Goal: Navigation & Orientation: Find specific page/section

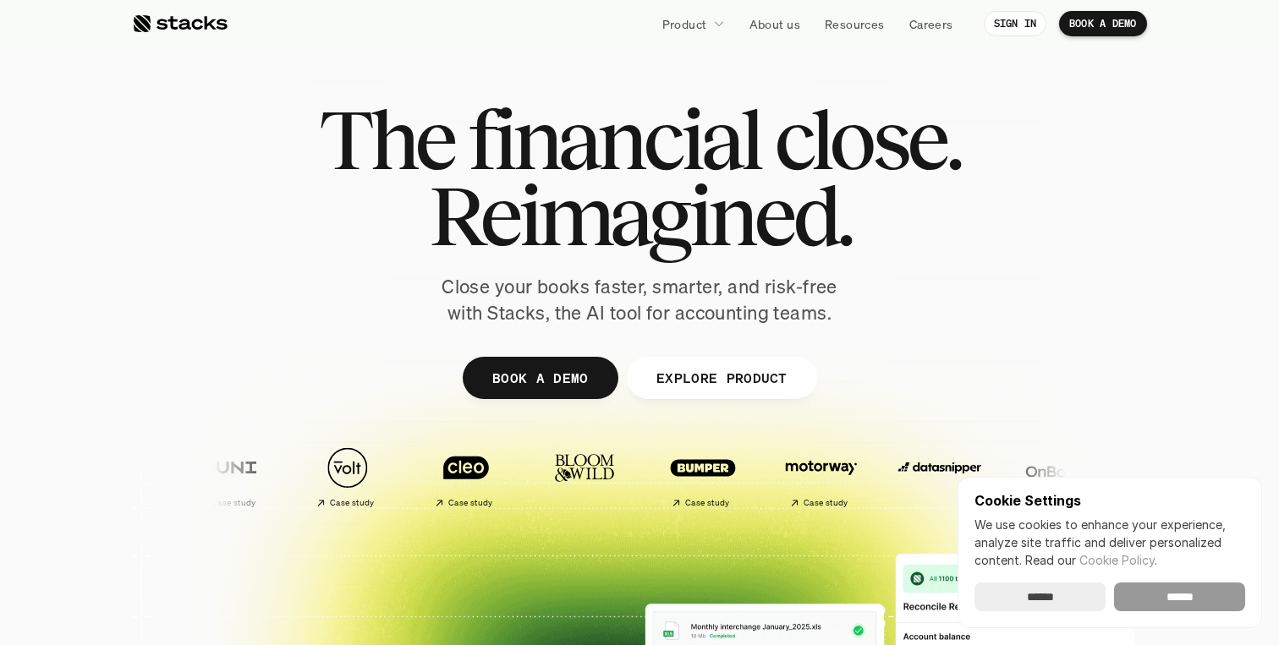
click at [1165, 595] on input "******" at bounding box center [1179, 597] width 131 height 29
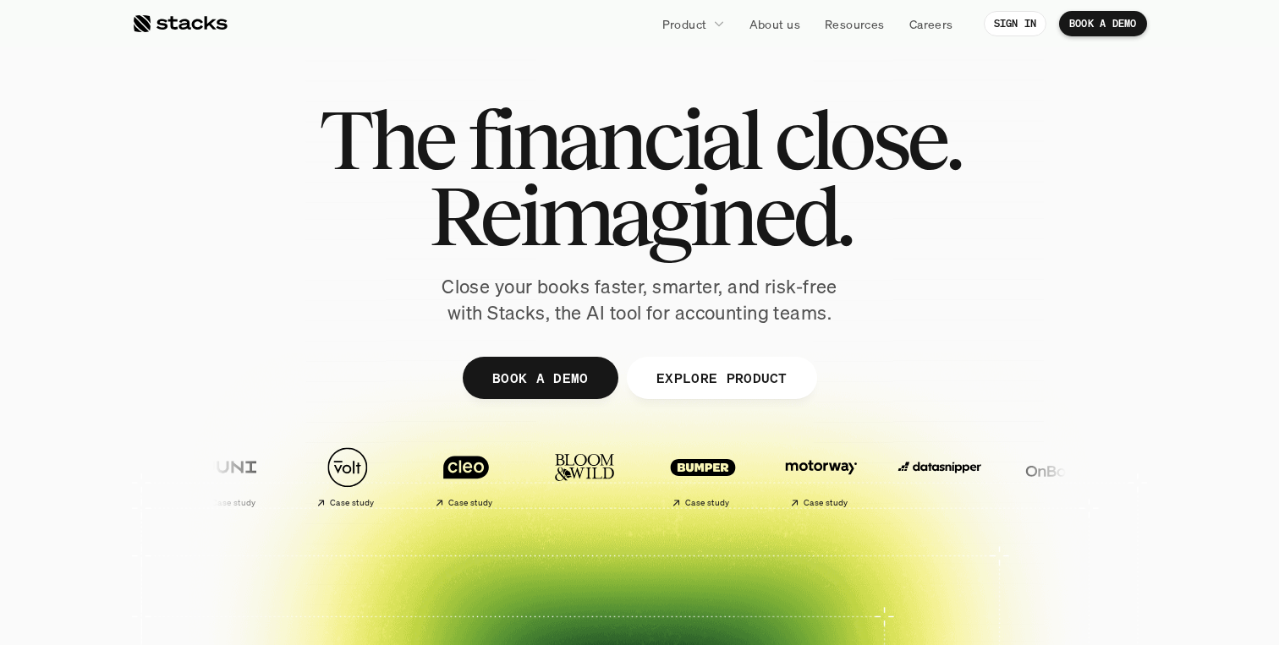
scroll to position [6196, 0]
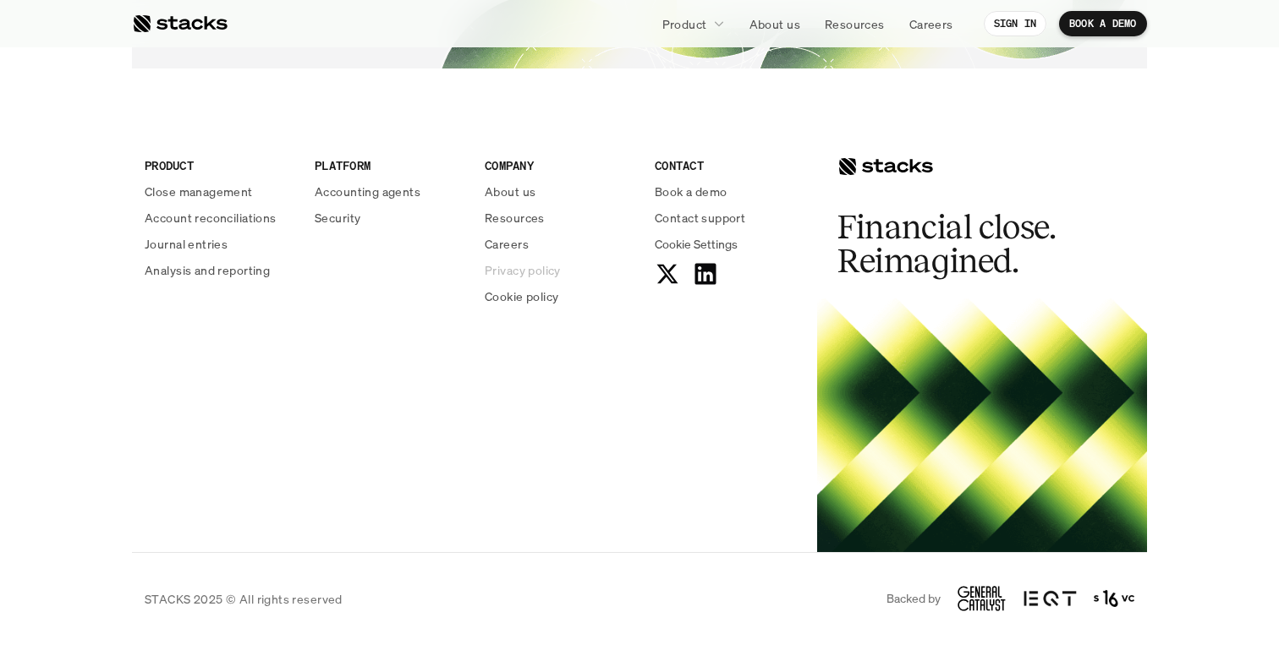
click at [541, 272] on p "Privacy policy" at bounding box center [523, 270] width 76 height 18
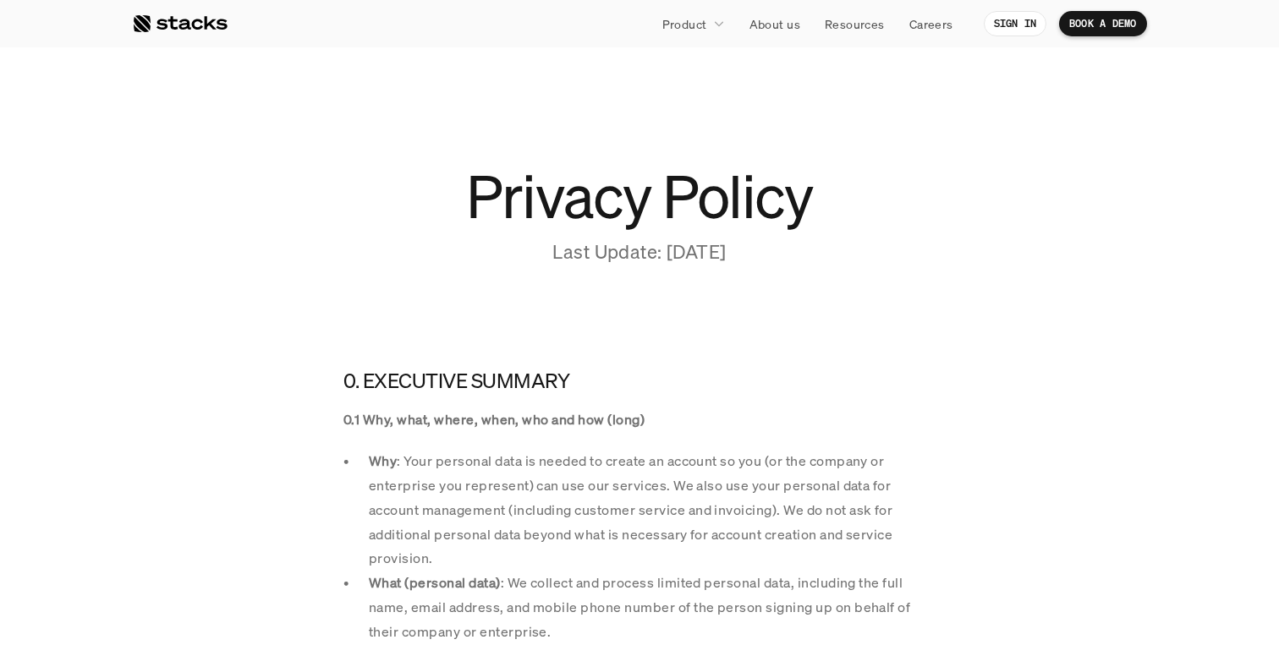
click at [177, 21] on div at bounding box center [180, 24] width 96 height 20
